Goal: Learn about a topic: Learn about a topic

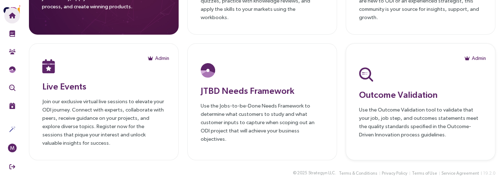
scroll to position [98, 0]
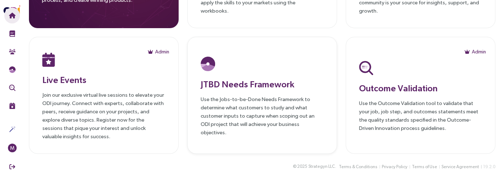
click at [248, 81] on h3 "JTBD Needs Framework" at bounding box center [262, 84] width 123 height 13
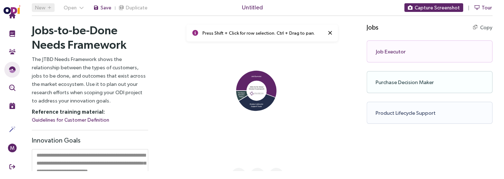
click at [262, 110] on icon at bounding box center [256, 91] width 41 height 41
click at [262, 105] on icon at bounding box center [257, 101] width 37 height 20
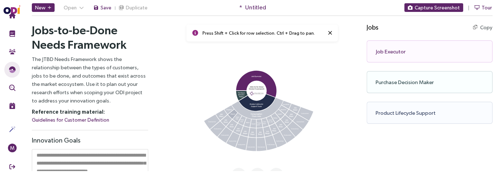
drag, startPoint x: 227, startPoint y: 111, endPoint x: 229, endPoint y: 115, distance: 4.4
click at [227, 112] on icon at bounding box center [229, 110] width 10 height 9
click at [229, 115] on icon at bounding box center [232, 114] width 9 height 9
click at [236, 118] on icon at bounding box center [237, 118] width 9 height 10
click at [240, 121] on icon at bounding box center [242, 121] width 8 height 10
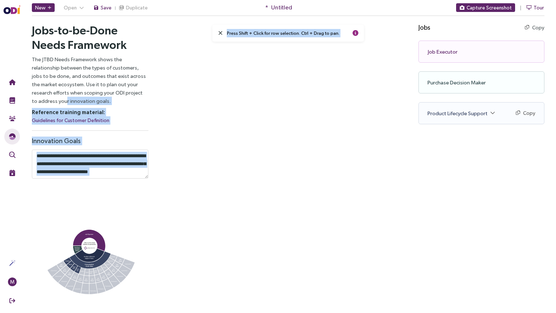
drag, startPoint x: 177, startPoint y: 203, endPoint x: 254, endPoint y: 86, distance: 139.3
click at [254, 86] on div "Jobs-to-be-Done Needs Framework The JTBD Needs Framework shows the relationship…" at bounding box center [288, 160] width 536 height 287
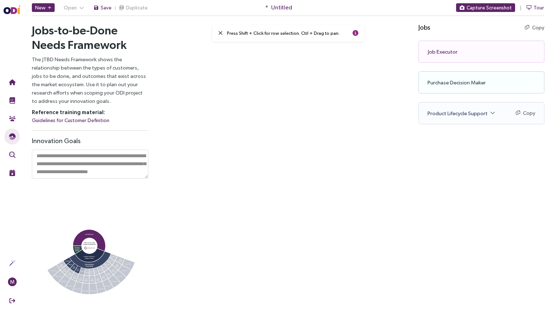
click at [83, 179] on icon at bounding box center [82, 271] width 6 height 8
click at [89, 179] on icon at bounding box center [86, 271] width 5 height 7
drag, startPoint x: 92, startPoint y: 272, endPoint x: 97, endPoint y: 271, distance: 5.1
click at [92, 179] on icon at bounding box center [91, 271] width 5 height 7
click at [97, 179] on icon at bounding box center [96, 271] width 6 height 8
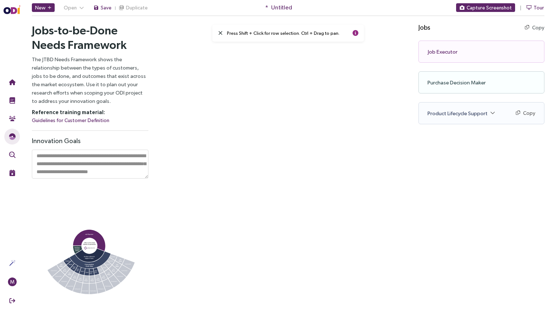
click at [142, 179] on div "Press Shift + Click for row selection. Ctrl + Drag to pan." at bounding box center [90, 254] width 117 height 140
click at [102, 179] on icon at bounding box center [100, 270] width 7 height 8
click at [106, 179] on icon at bounding box center [104, 267] width 7 height 8
click at [110, 179] on icon at bounding box center [108, 265] width 8 height 8
click at [113, 179] on icon at bounding box center [111, 260] width 8 height 7
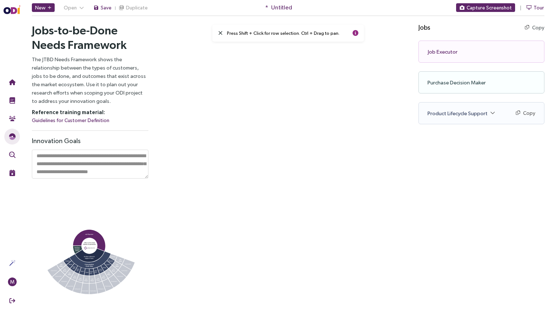
click at [113, 179] on icon at bounding box center [111, 260] width 8 height 7
click at [115, 179] on icon at bounding box center [113, 257] width 8 height 7
